Goal: Task Accomplishment & Management: Manage account settings

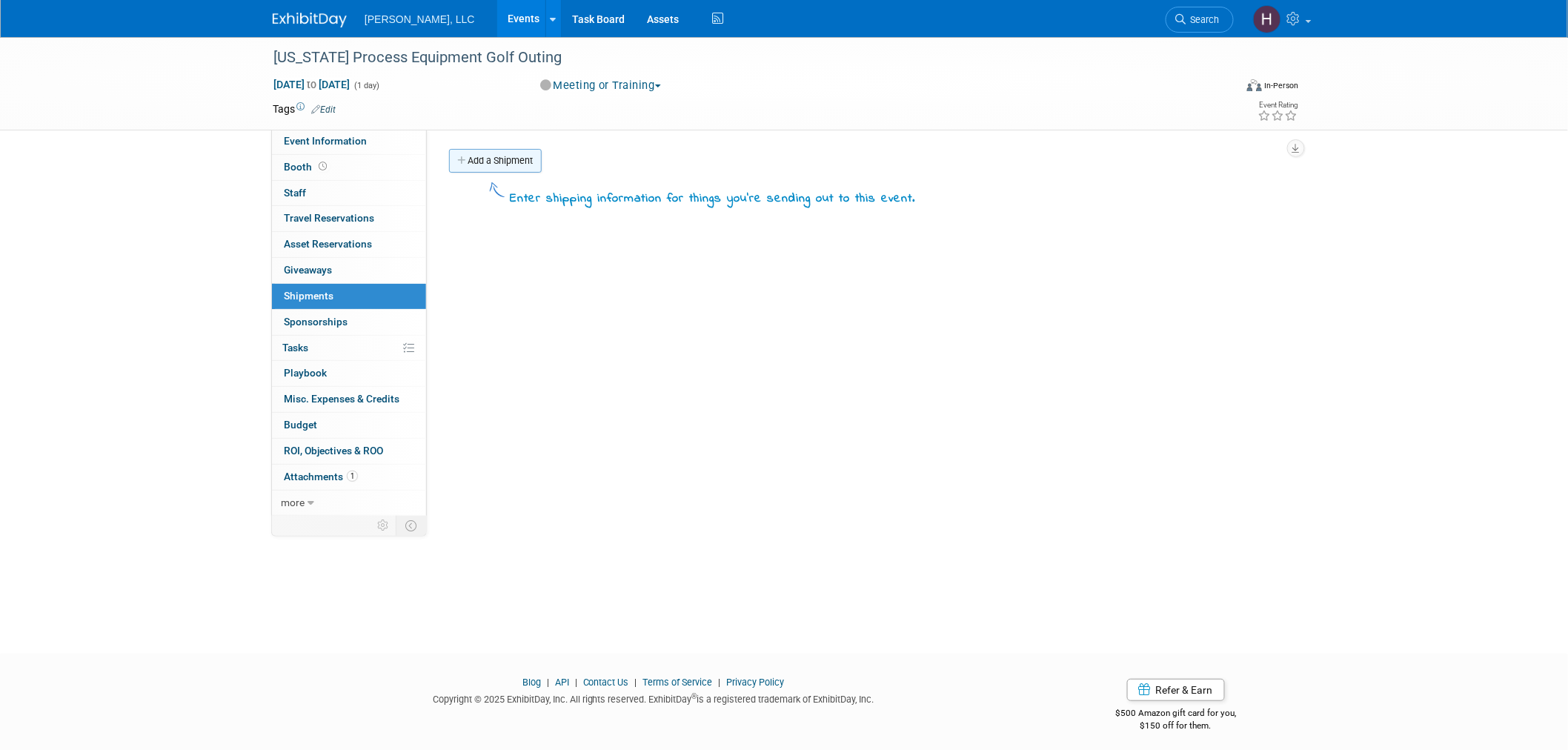
click at [497, 158] on link "Add a Shipment" at bounding box center [495, 160] width 92 height 24
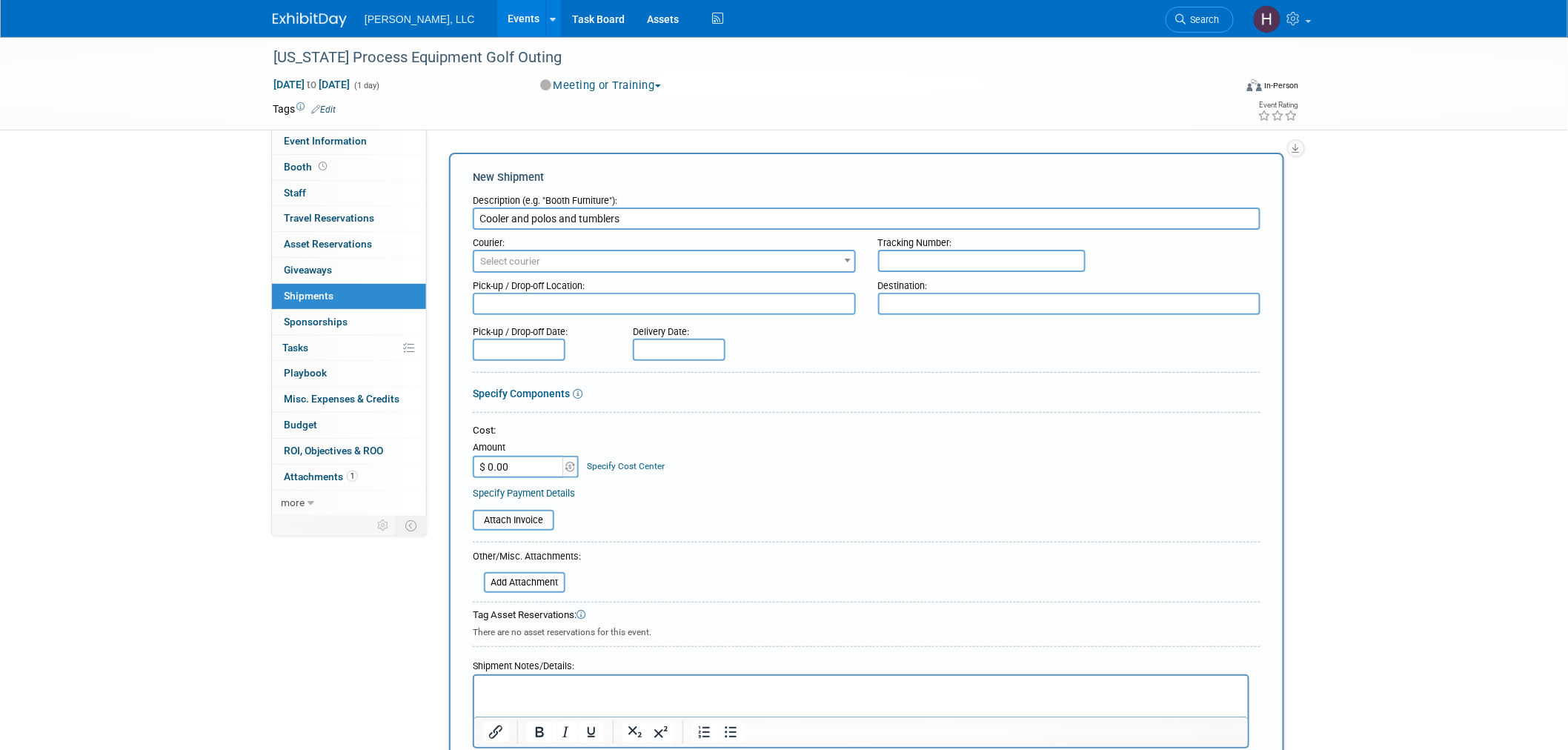
type input "Cooler and polos and tumblers"
click at [833, 262] on span "Select courier" at bounding box center [665, 261] width 380 height 21
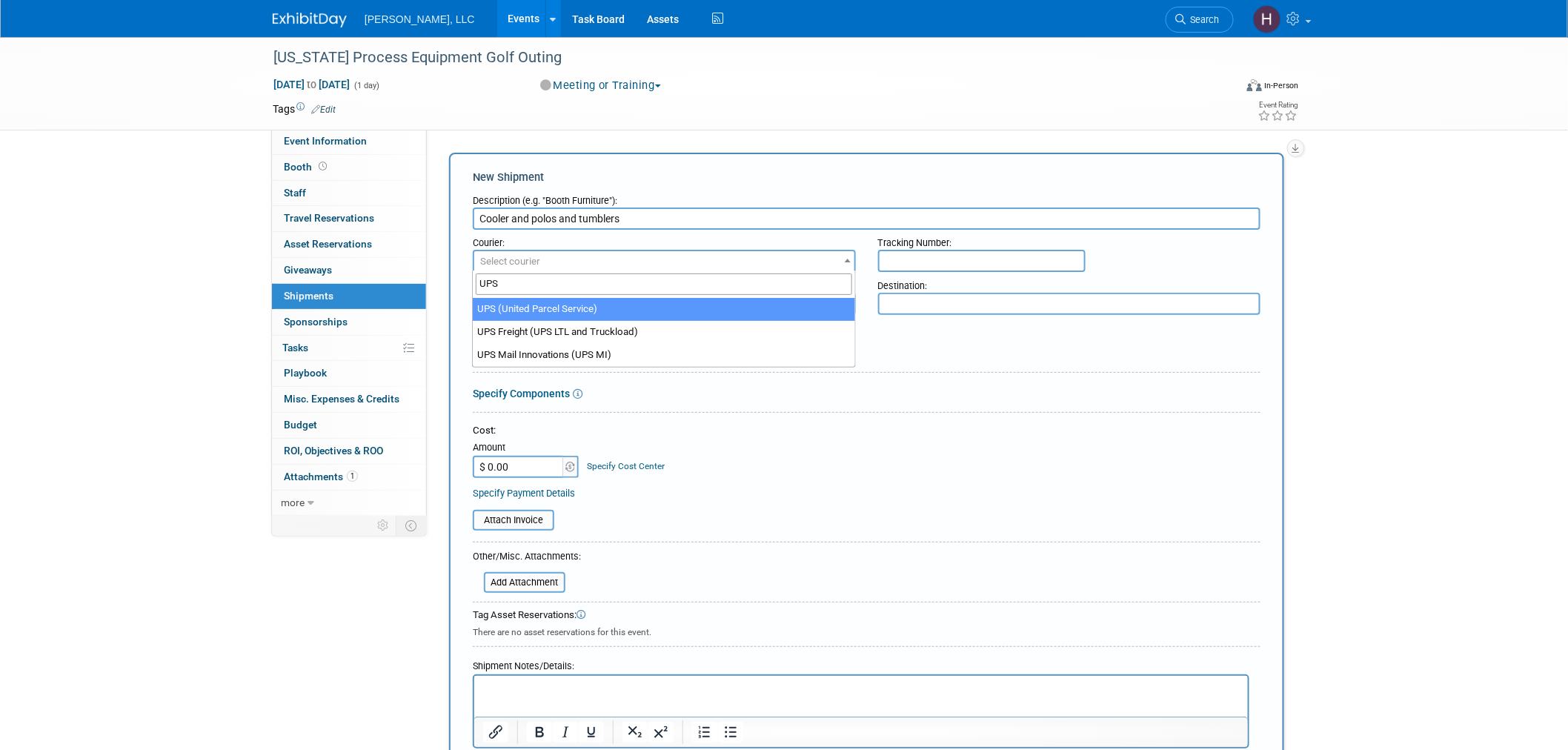
type input "UPS"
select select "508"
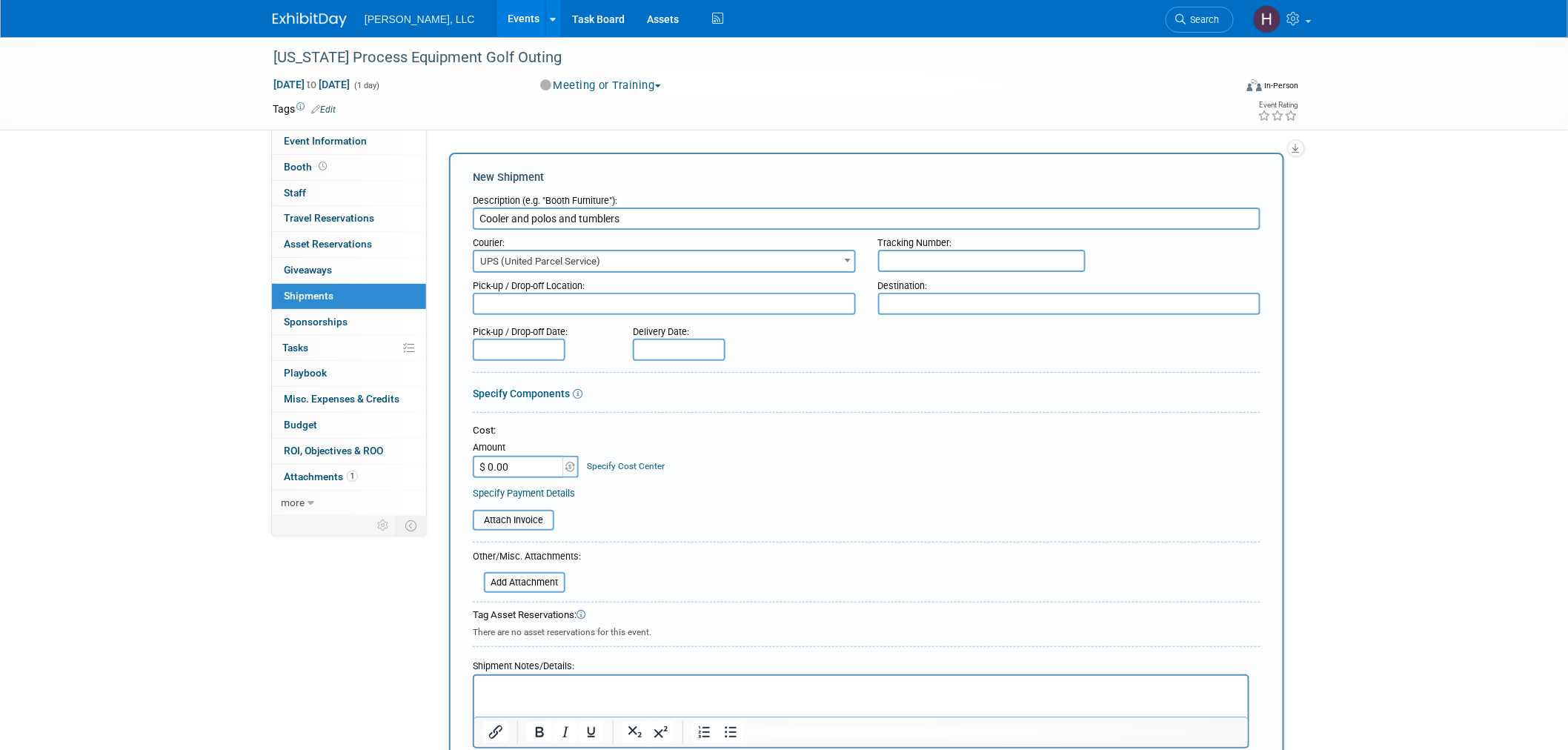
click at [911, 254] on input "text" at bounding box center [982, 261] width 208 height 22
type textarea "1z91yf490376015710"
click at [911, 254] on input "text" at bounding box center [982, 261] width 208 height 22
click at [894, 250] on input "text" at bounding box center [982, 261] width 208 height 22
type input "1Z91YF490376015710"
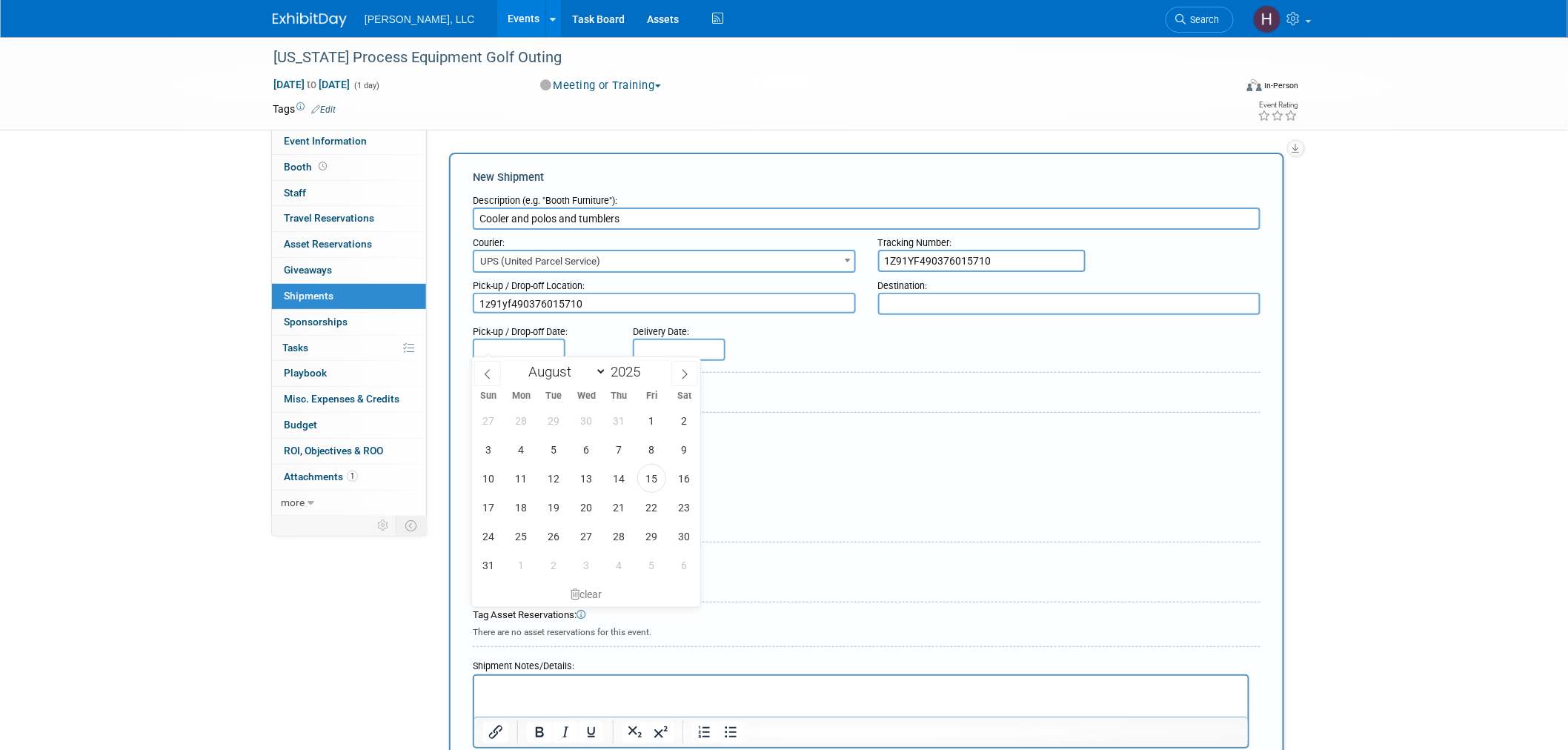
click at [500, 343] on input "text" at bounding box center [519, 349] width 92 height 22
click at [553, 477] on span "12" at bounding box center [554, 478] width 29 height 29
type input "[DATE]"
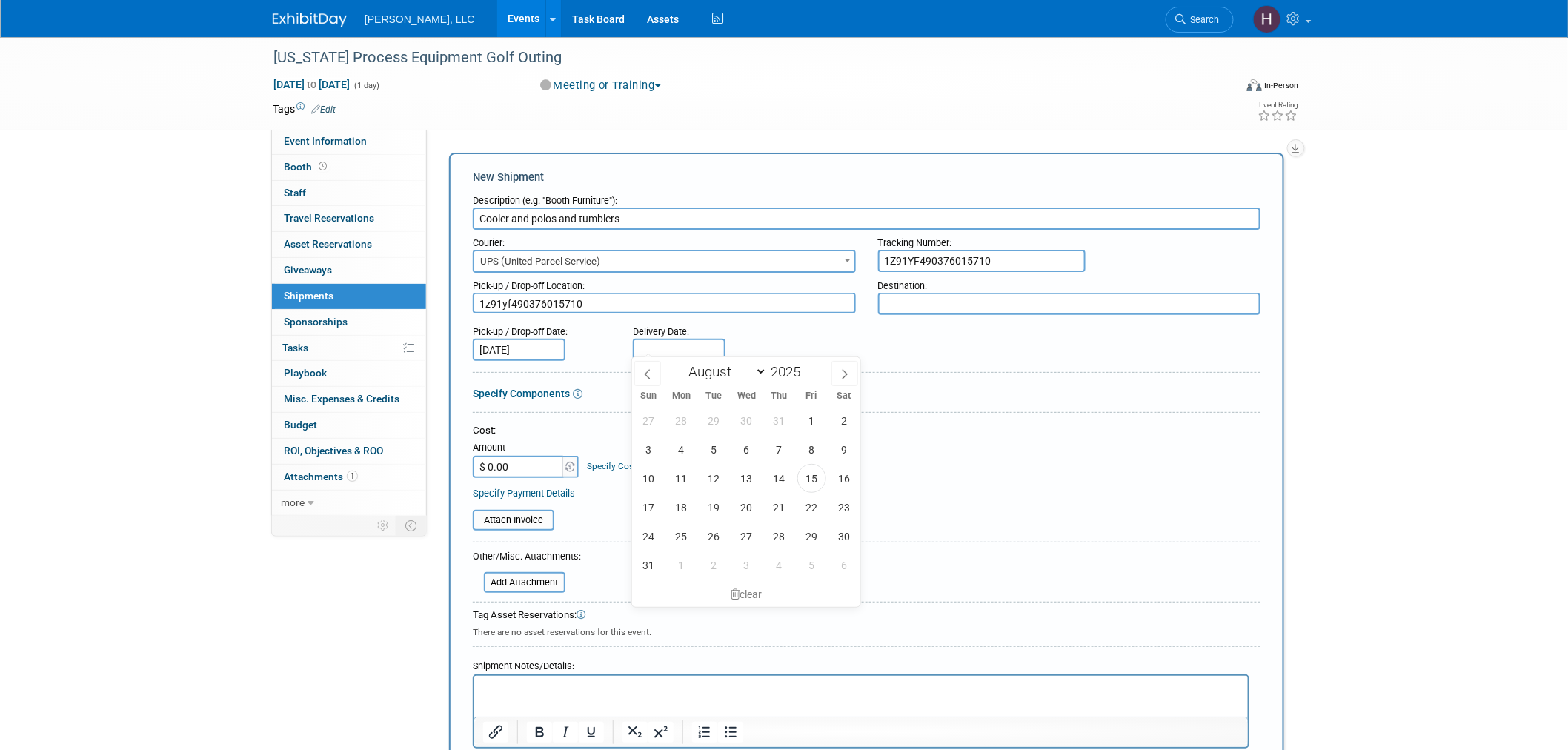
click at [675, 346] on input "text" at bounding box center [679, 349] width 92 height 22
click at [816, 474] on span "15" at bounding box center [812, 478] width 29 height 29
type input "[DATE]"
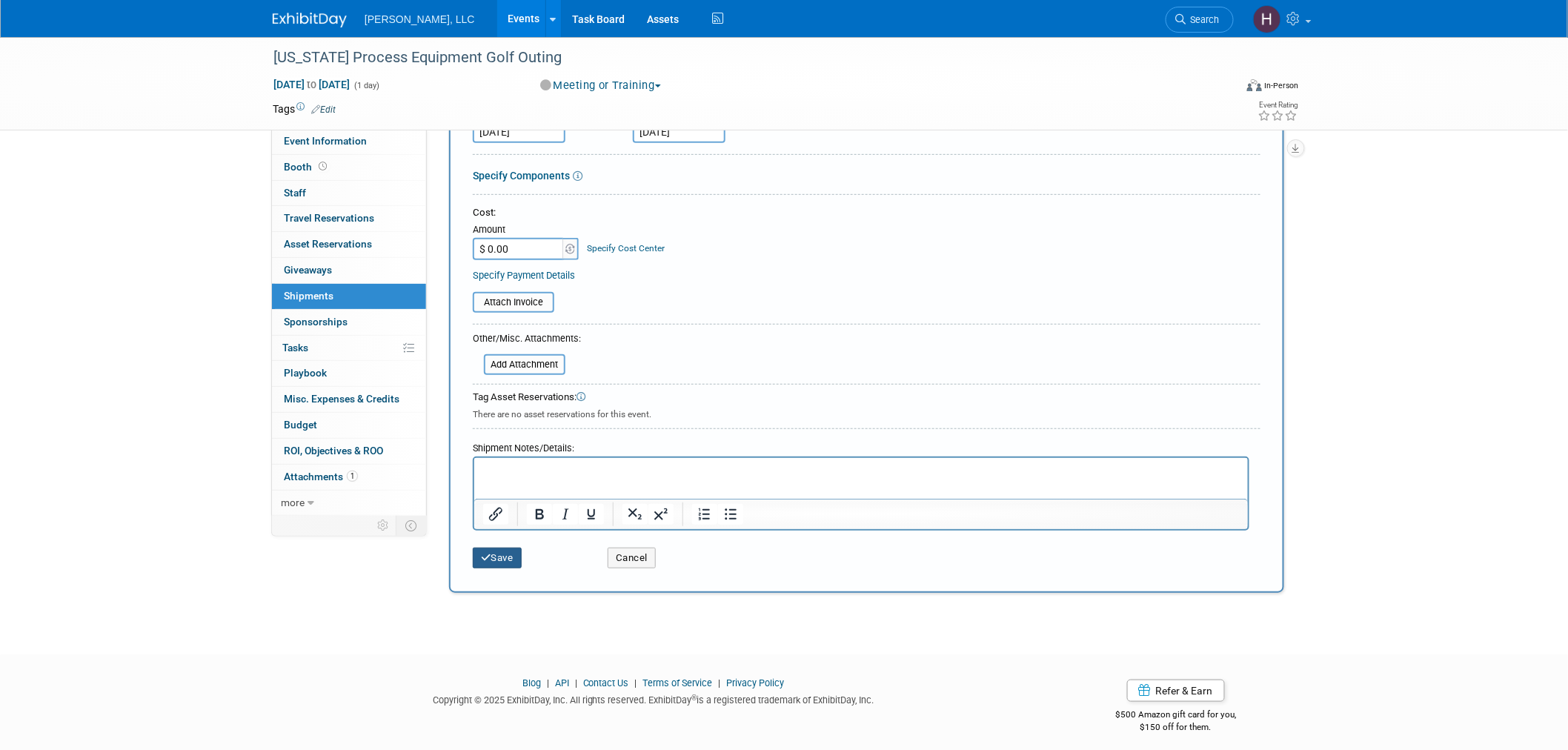
click at [498, 550] on button "Save" at bounding box center [497, 558] width 49 height 21
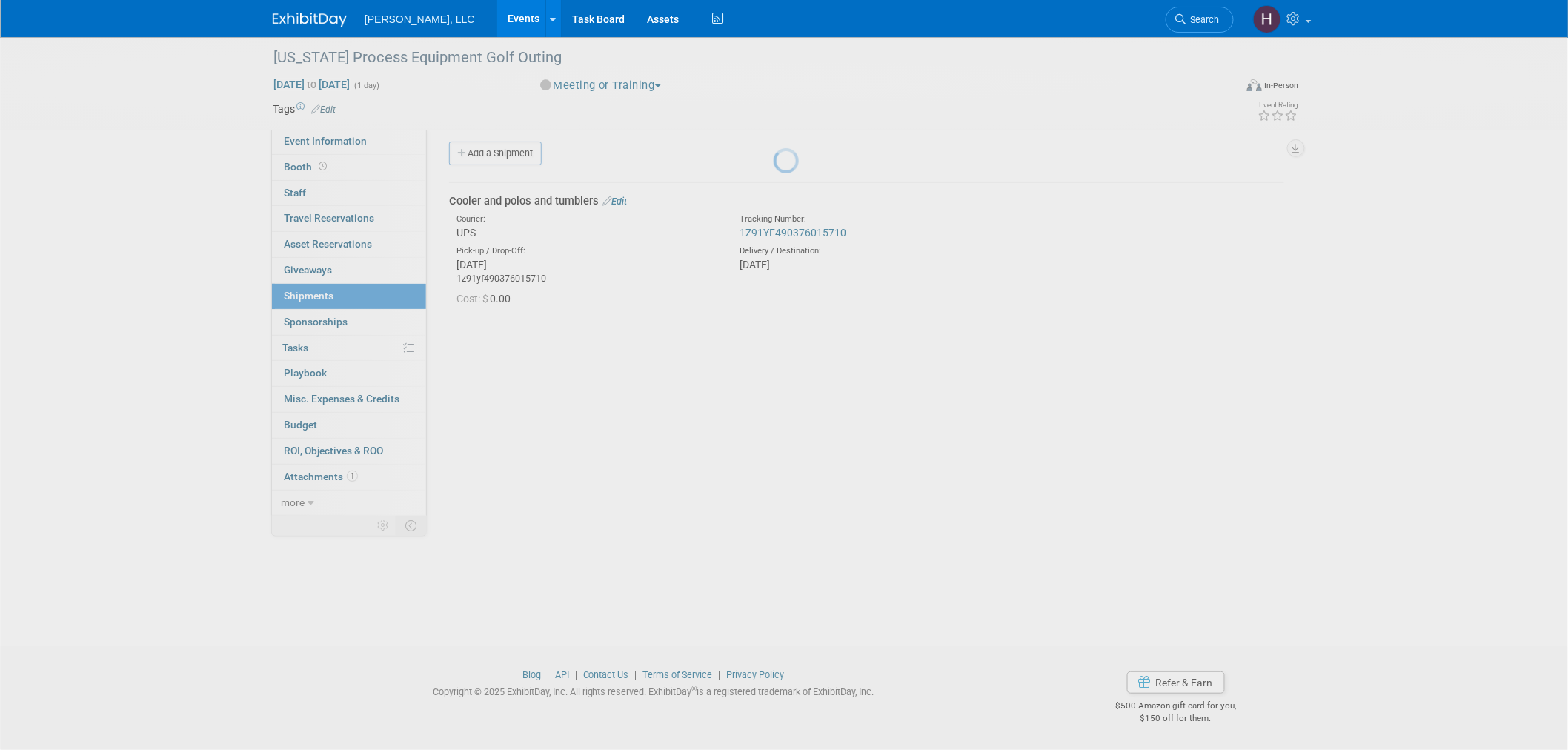
scroll to position [7, 0]
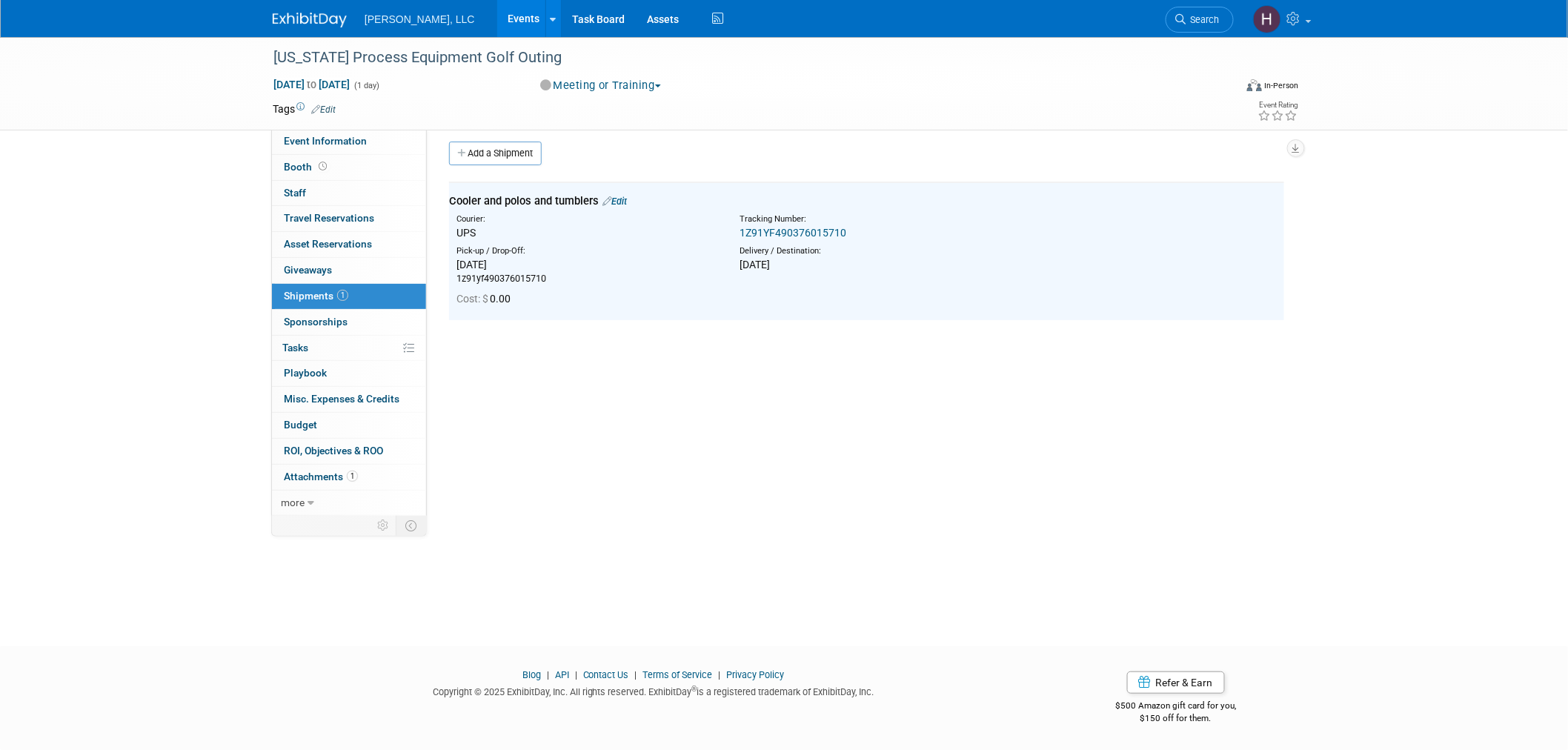
click at [812, 232] on link "1Z91YF490376015710" at bounding box center [792, 232] width 107 height 11
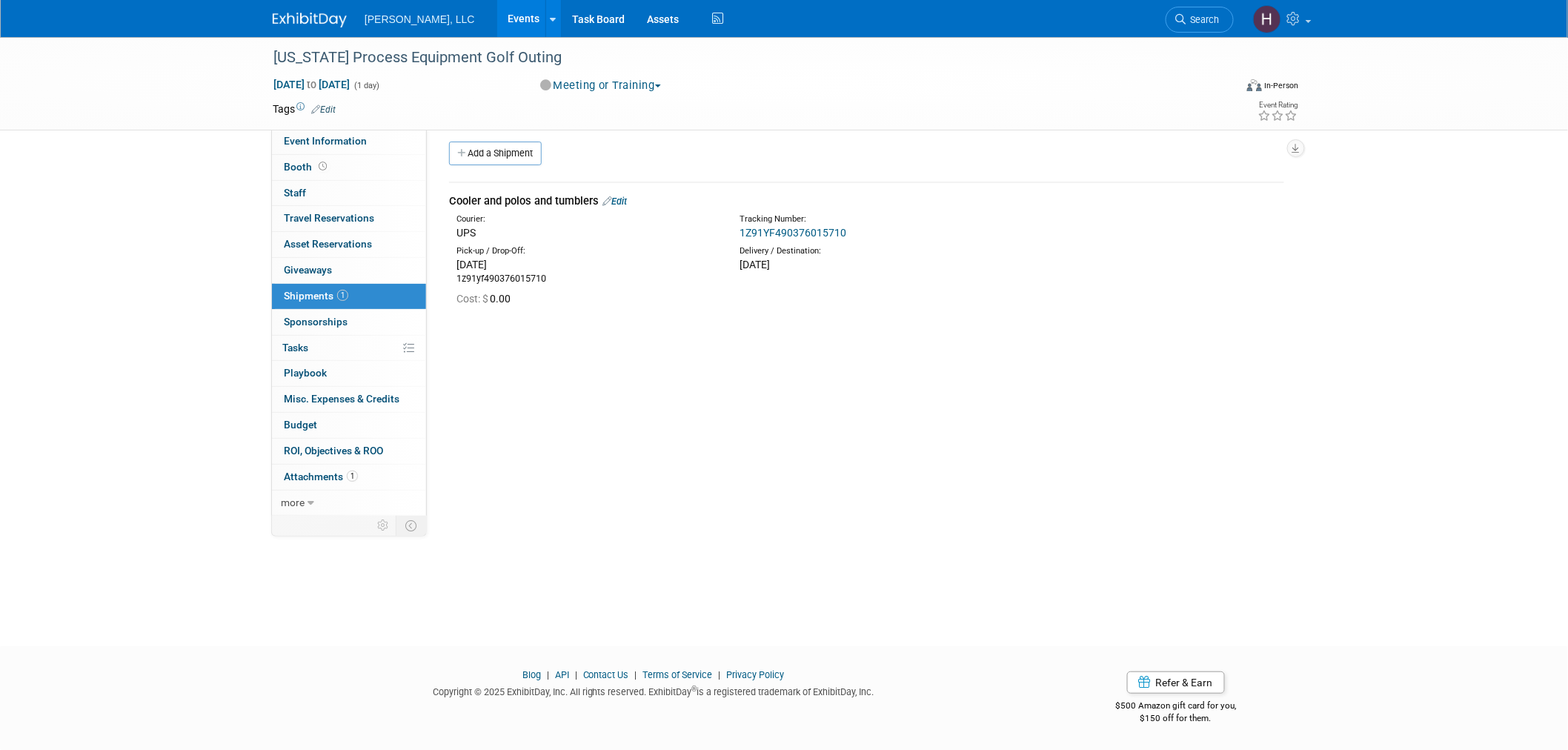
click at [626, 195] on link "Edit" at bounding box center [615, 201] width 25 height 11
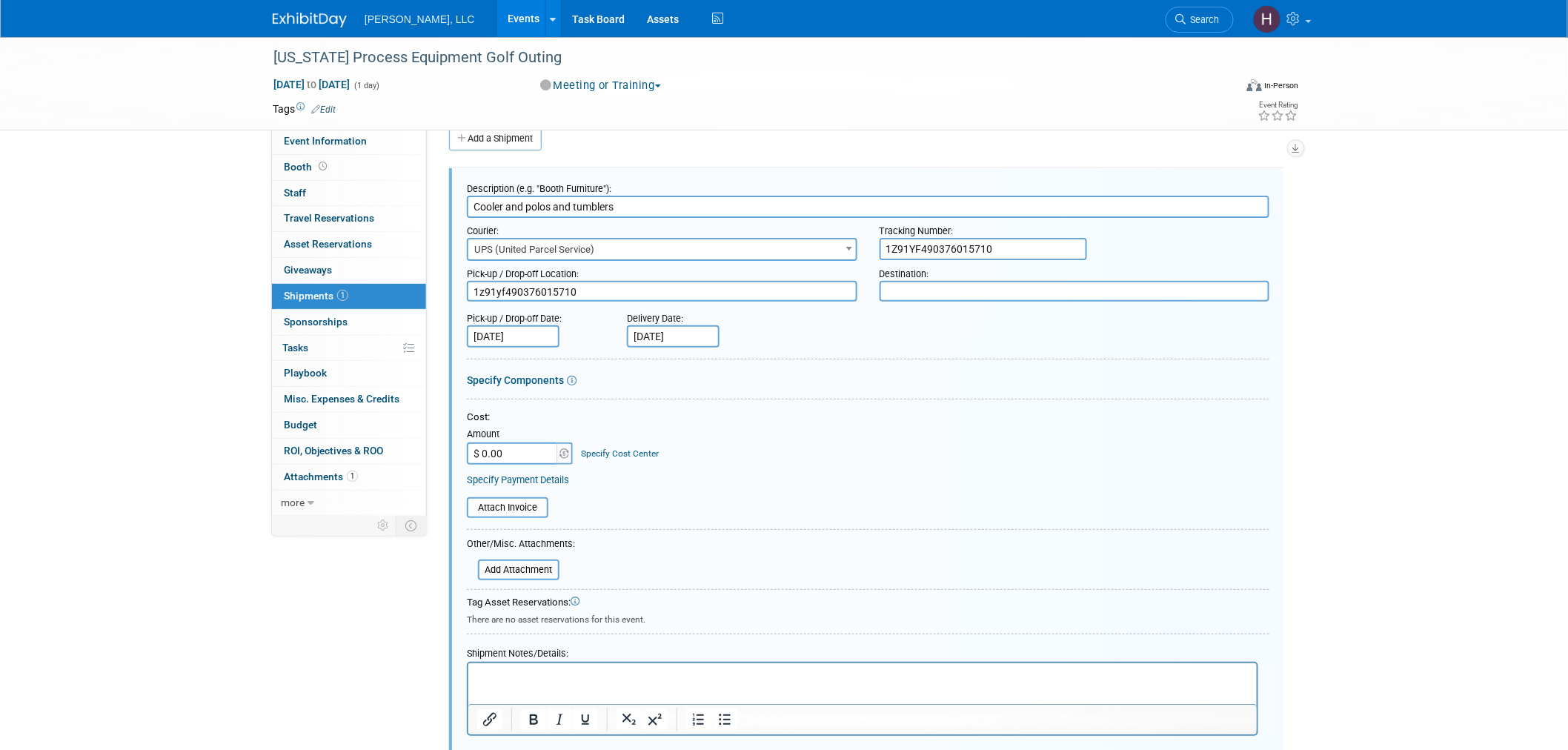
scroll to position [0, 0]
click at [672, 330] on input "[DATE]" at bounding box center [673, 335] width 92 height 22
click at [777, 466] on span "14" at bounding box center [773, 467] width 29 height 29
type input "[DATE]"
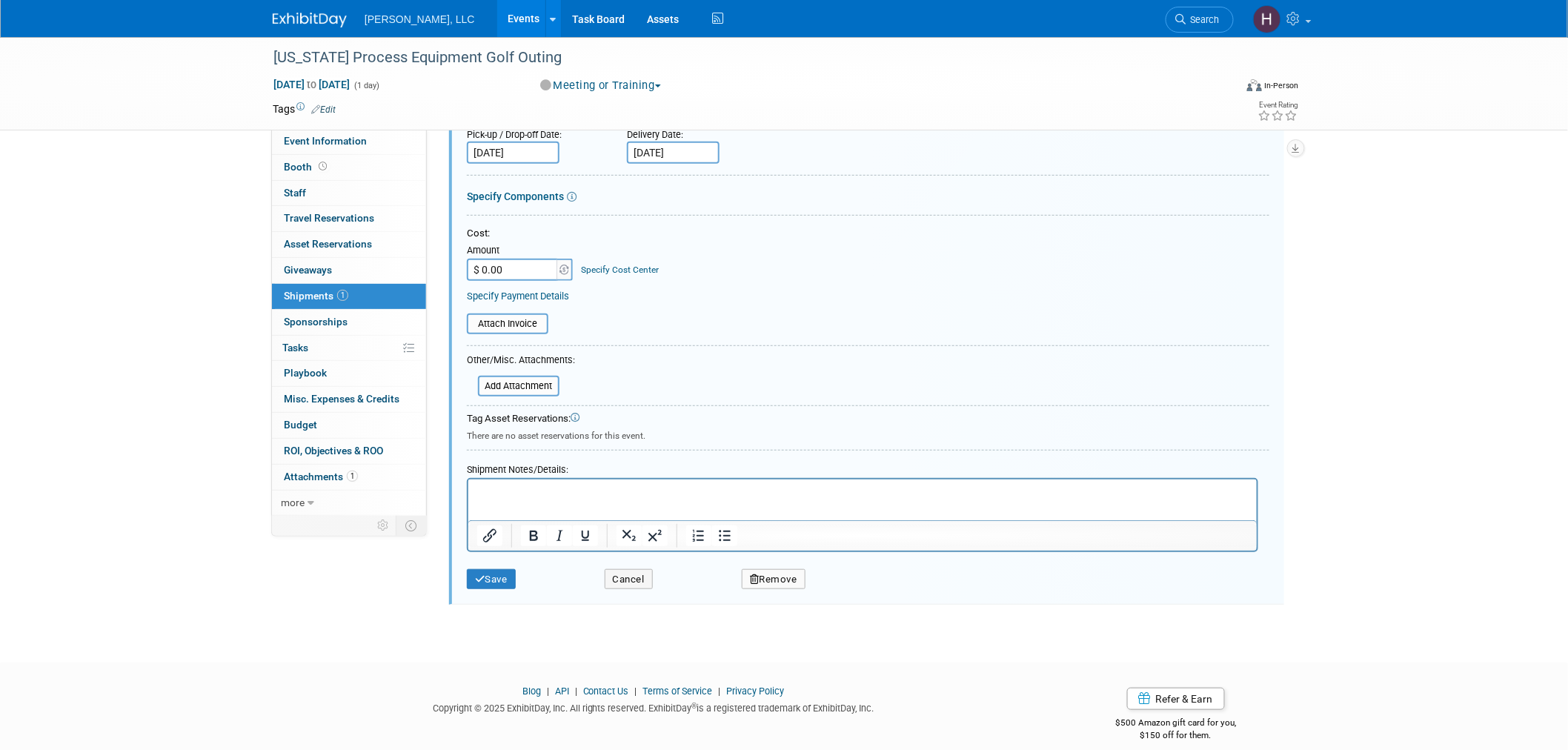
scroll to position [217, 0]
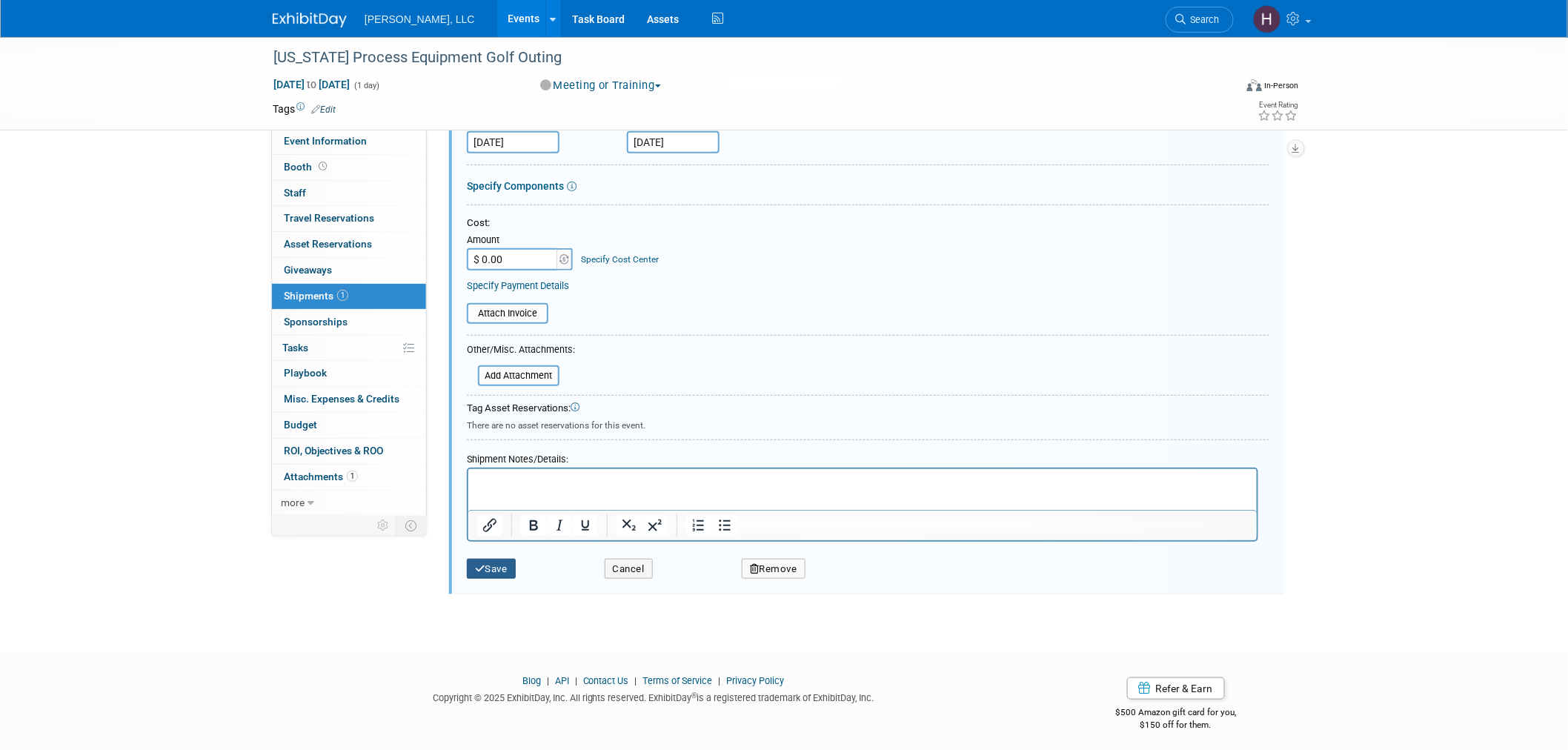
click at [491, 559] on button "Save" at bounding box center [491, 570] width 49 height 21
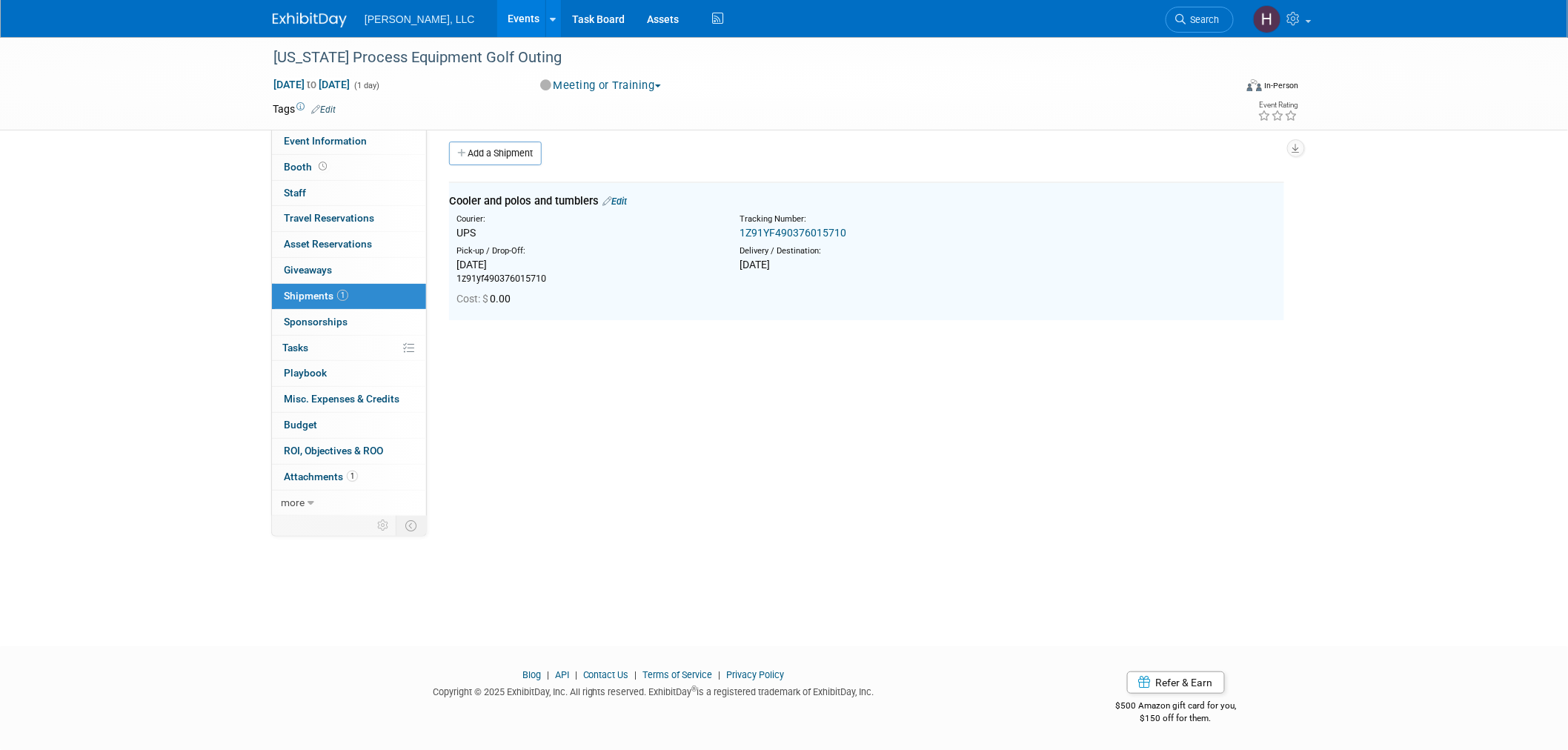
scroll to position [0, 0]
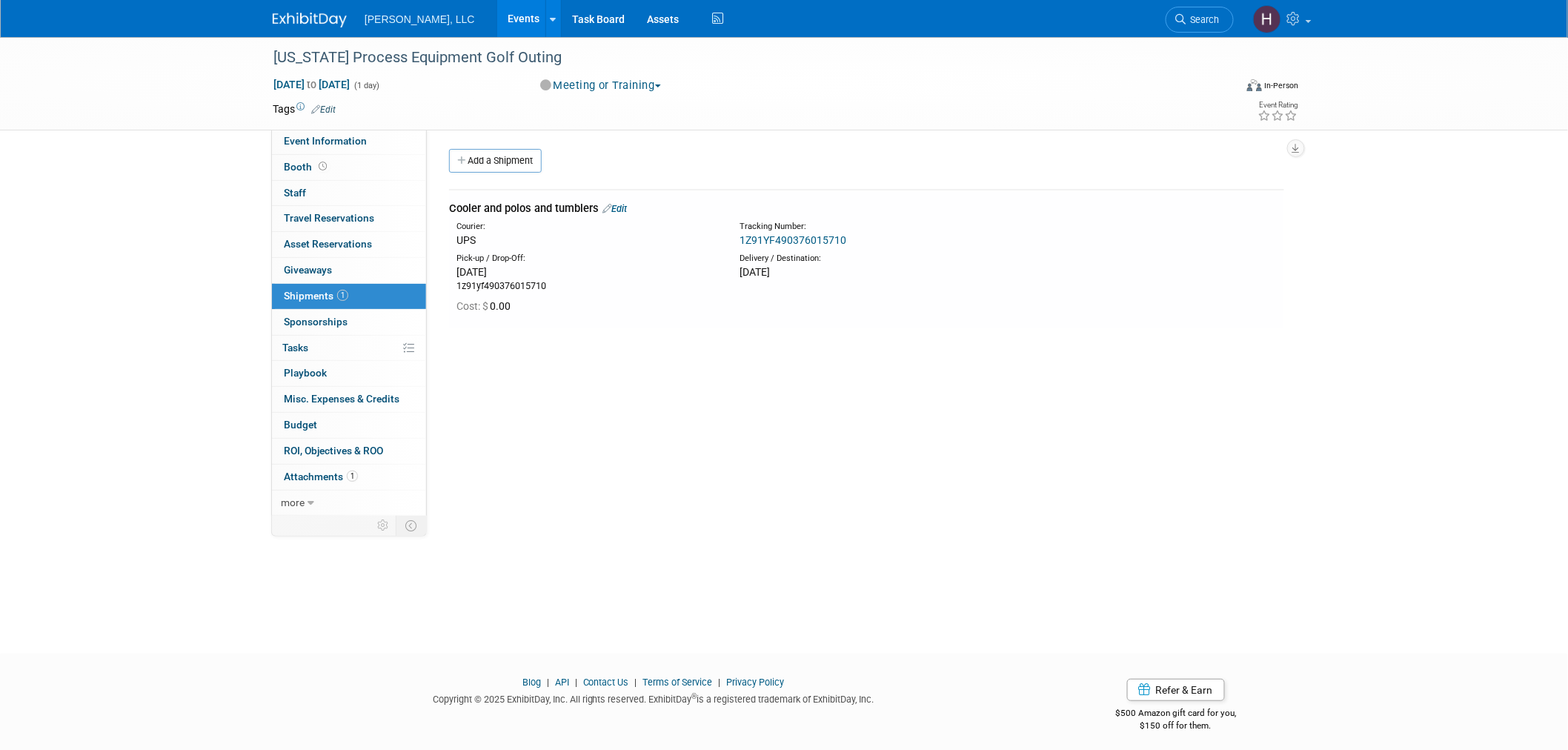
click at [497, 12] on link "Events" at bounding box center [524, 18] width 54 height 37
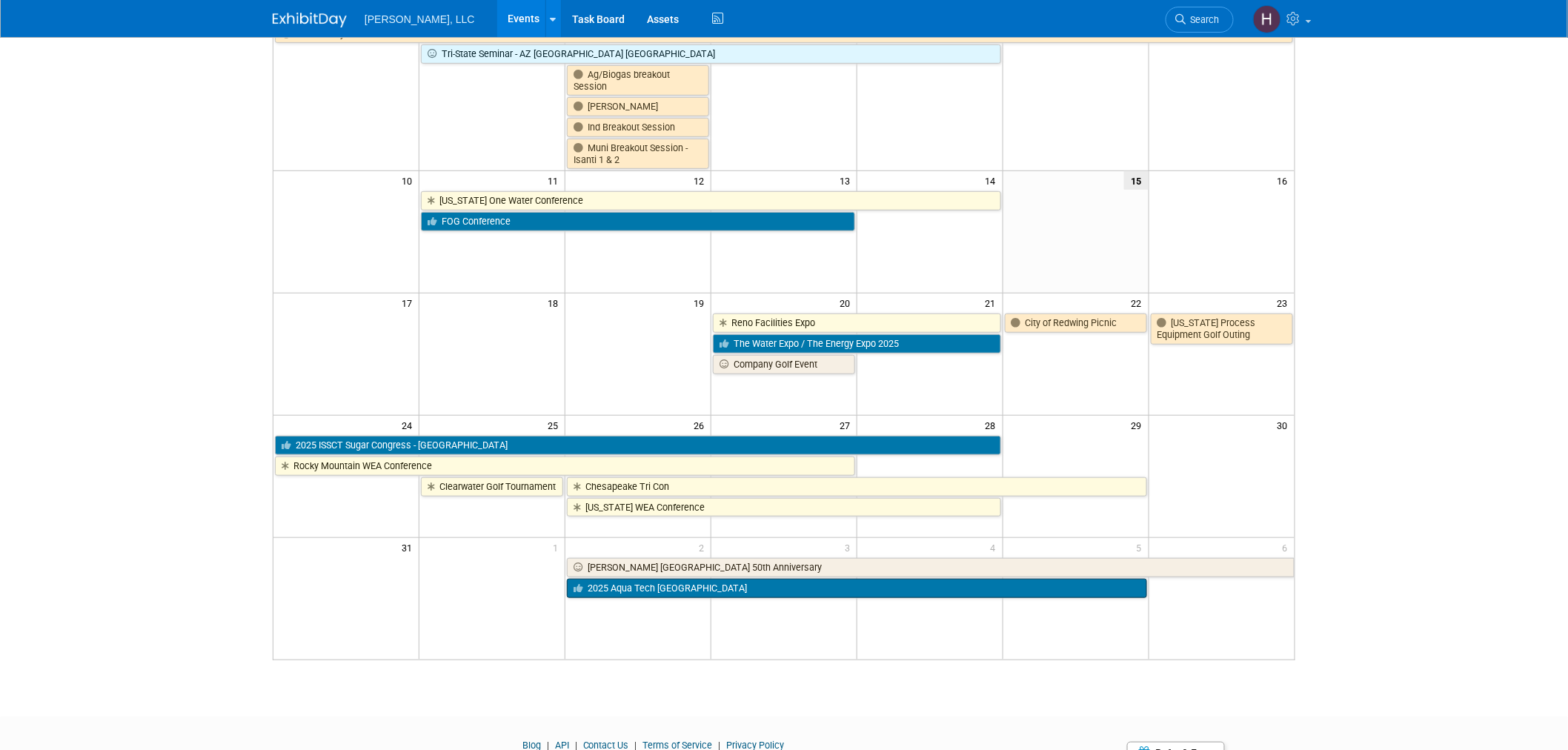
scroll to position [356, 0]
